Goal: Task Accomplishment & Management: Manage account settings

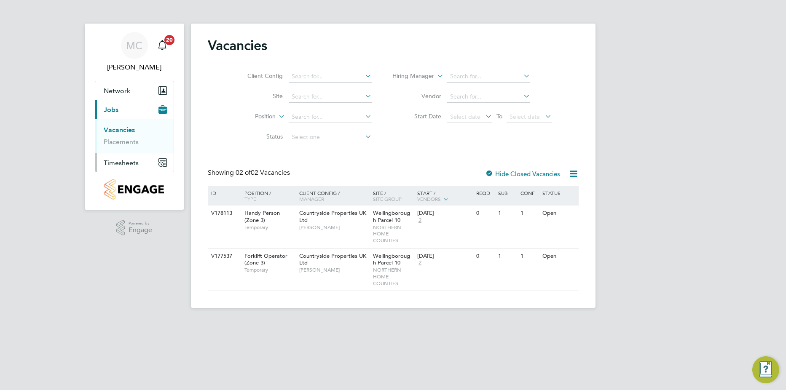
click at [121, 161] on span "Timesheets" at bounding box center [121, 163] width 35 height 8
click at [129, 153] on li "Timesheets" at bounding box center [135, 151] width 63 height 12
click at [127, 150] on link "Timesheets" at bounding box center [121, 149] width 35 height 8
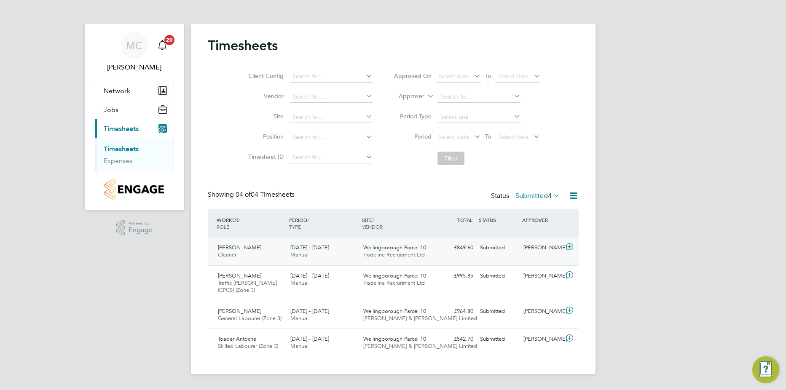
click at [574, 249] on icon at bounding box center [569, 247] width 11 height 7
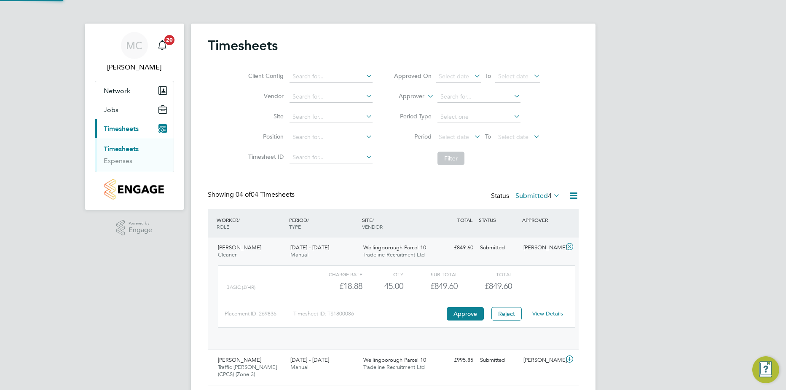
scroll to position [14, 82]
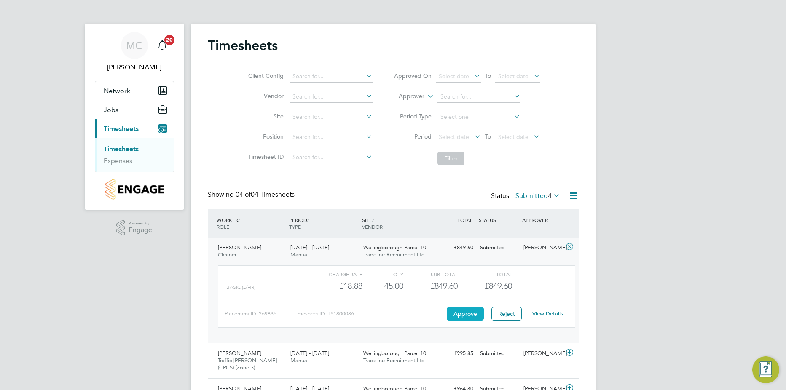
click at [462, 311] on button "Approve" at bounding box center [465, 313] width 37 height 13
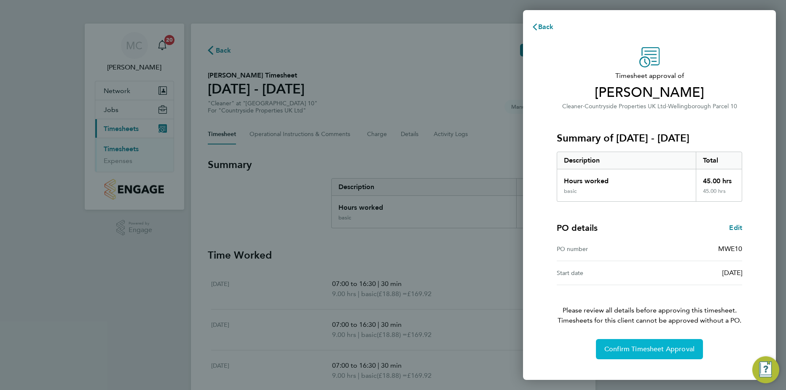
click at [627, 350] on span "Confirm Timesheet Approval" at bounding box center [650, 349] width 90 height 8
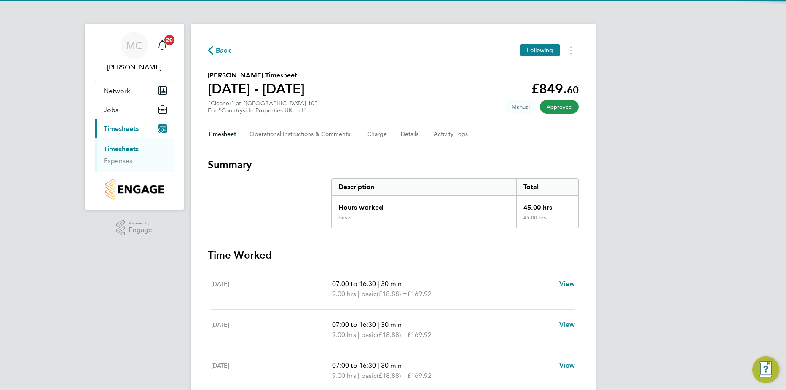
click at [450, 255] on h3 "Time Worked" at bounding box center [393, 255] width 371 height 13
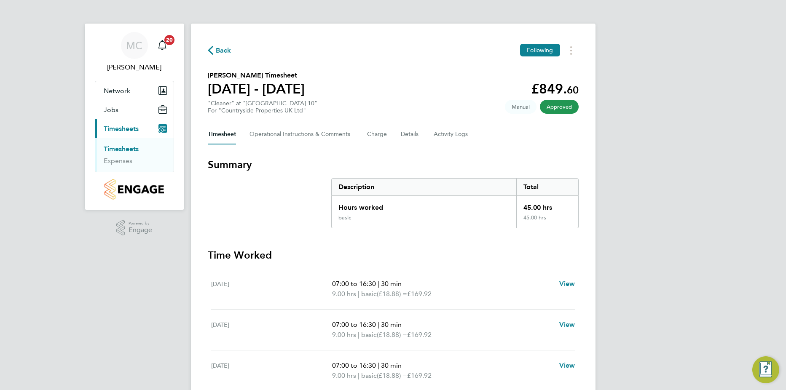
drag, startPoint x: 129, startPoint y: 148, endPoint x: 160, endPoint y: 151, distance: 30.9
click at [129, 147] on link "Timesheets" at bounding box center [121, 149] width 35 height 8
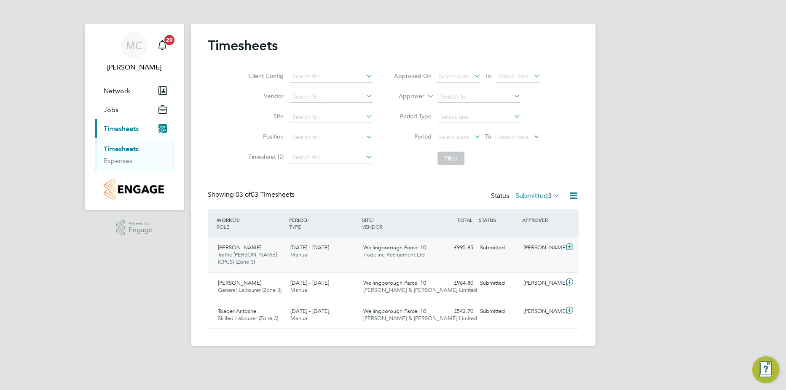
click at [569, 245] on icon at bounding box center [569, 247] width 11 height 7
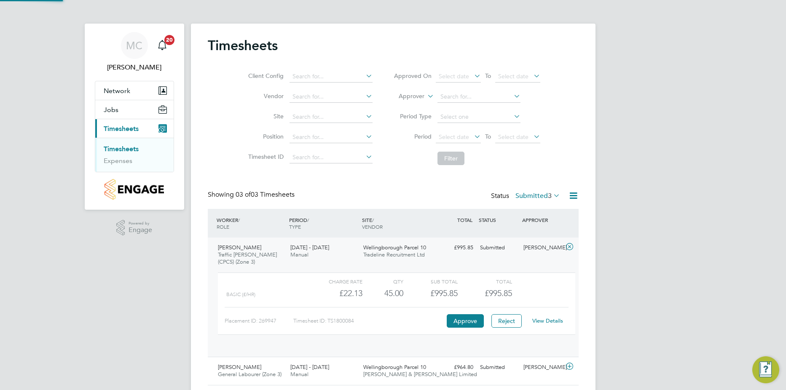
scroll to position [14, 82]
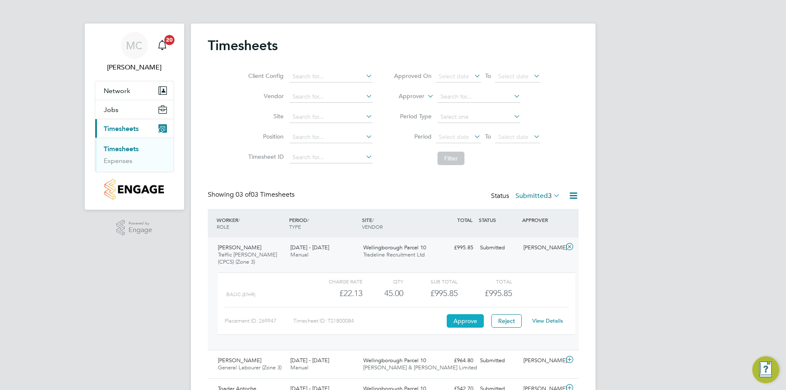
click at [464, 319] on button "Approve" at bounding box center [465, 320] width 37 height 13
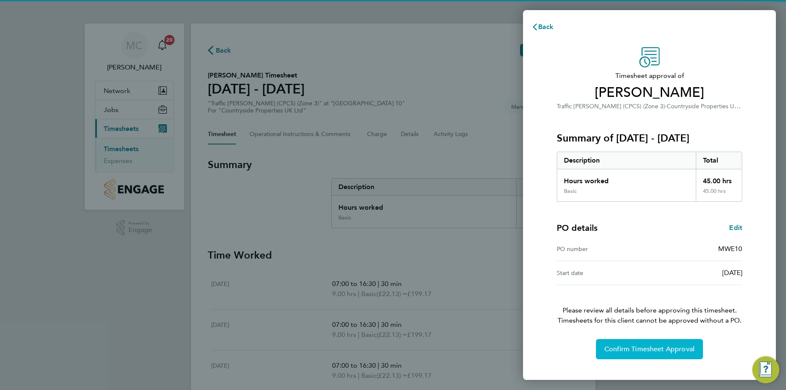
click at [645, 357] on button "Confirm Timesheet Approval" at bounding box center [649, 349] width 107 height 20
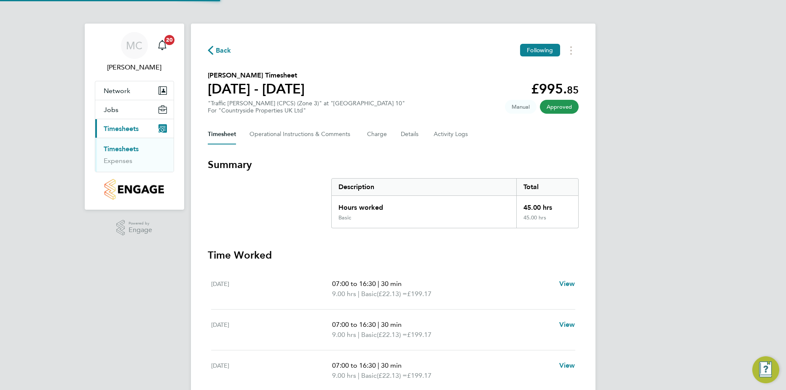
drag, startPoint x: 461, startPoint y: 250, endPoint x: 453, endPoint y: 249, distance: 8.1
click at [453, 249] on h3 "Time Worked" at bounding box center [393, 255] width 371 height 13
click at [115, 150] on link "Timesheets" at bounding box center [121, 149] width 35 height 8
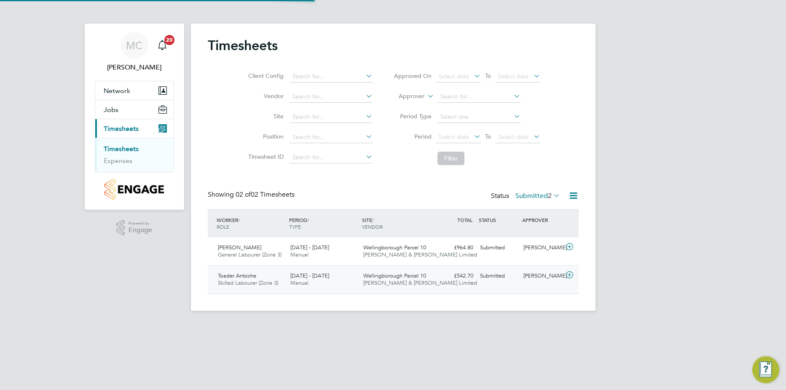
scroll to position [22, 73]
